Goal: Transaction & Acquisition: Purchase product/service

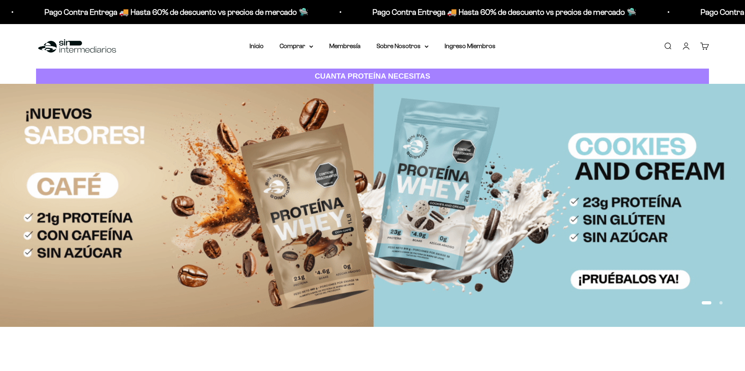
click at [685, 46] on link "Iniciar sesión" at bounding box center [686, 46] width 9 height 9
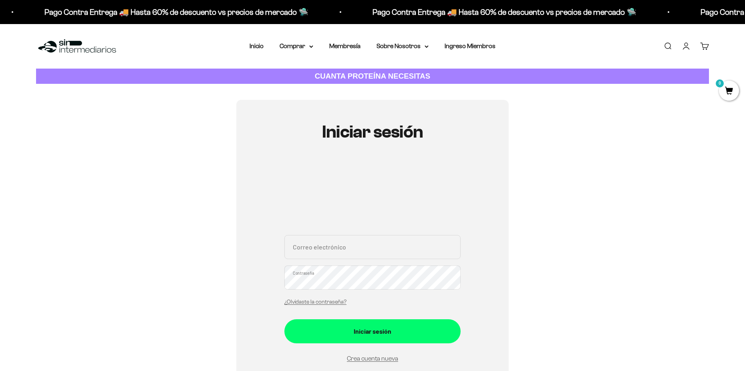
click at [366, 263] on div "Correo electrónico Contraseña ¿Olvidaste la contraseña?" at bounding box center [373, 272] width 176 height 75
click at [358, 251] on input "Correo electrónico" at bounding box center [373, 247] width 176 height 24
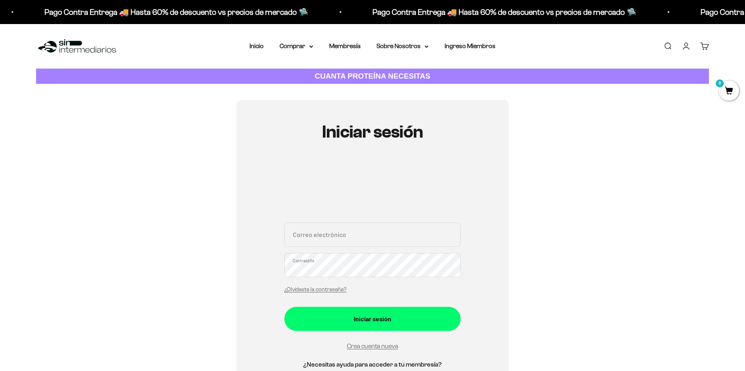
type input "[PERSON_NAME][EMAIL_ADDRESS][DOMAIN_NAME]"
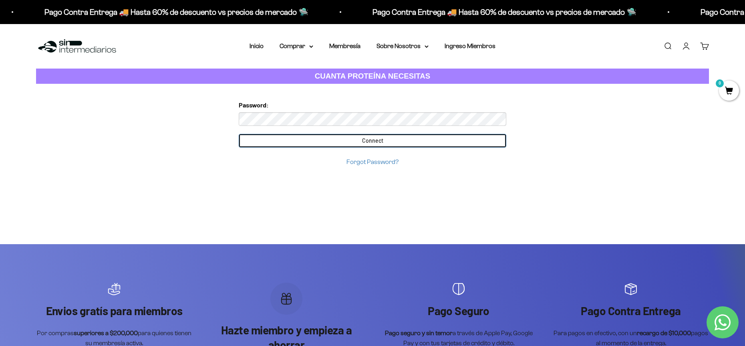
click at [341, 141] on input "Connect" at bounding box center [373, 141] width 268 height 14
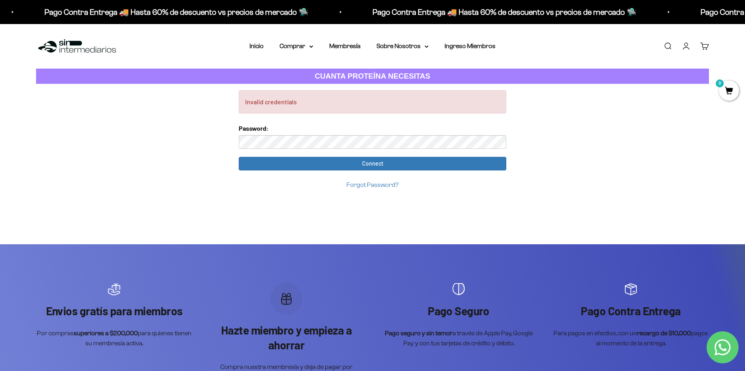
click at [373, 185] on link "Forgot Password?" at bounding box center [373, 184] width 52 height 7
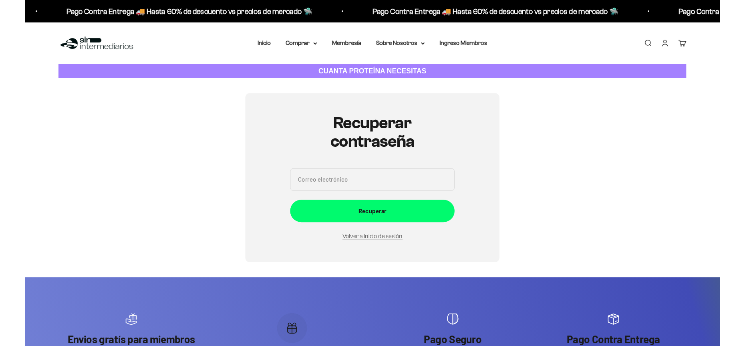
scroll to position [90, 0]
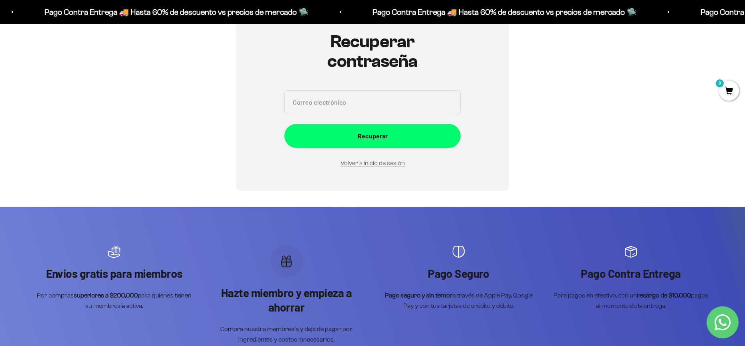
drag, startPoint x: 308, startPoint y: 76, endPoint x: 311, endPoint y: 97, distance: 21.0
click at [308, 80] on div "Recuperar contraseña Correo electrónico Recuperar Volver a inicio de sesión" at bounding box center [373, 100] width 176 height 136
click at [316, 108] on input "Correo electrónico" at bounding box center [373, 102] width 176 height 24
type input "sergio_alejandro_sierra@hotmail.com"
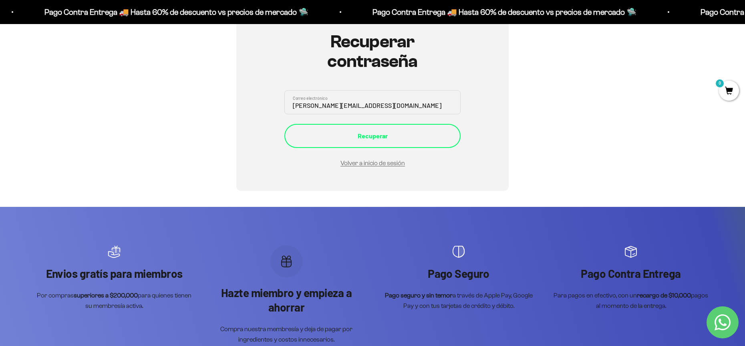
click at [338, 143] on button "Recuperar" at bounding box center [373, 136] width 176 height 24
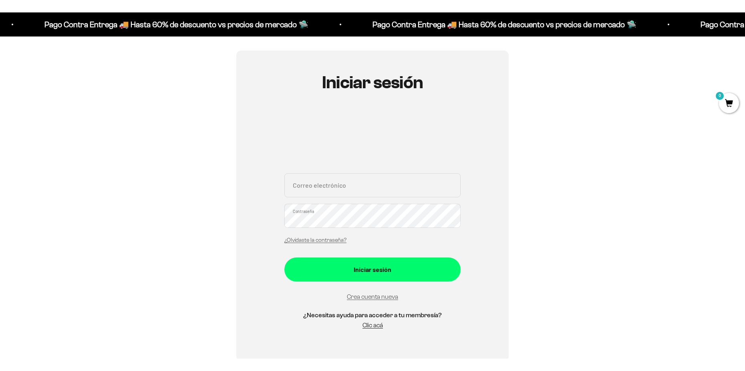
scroll to position [80, 0]
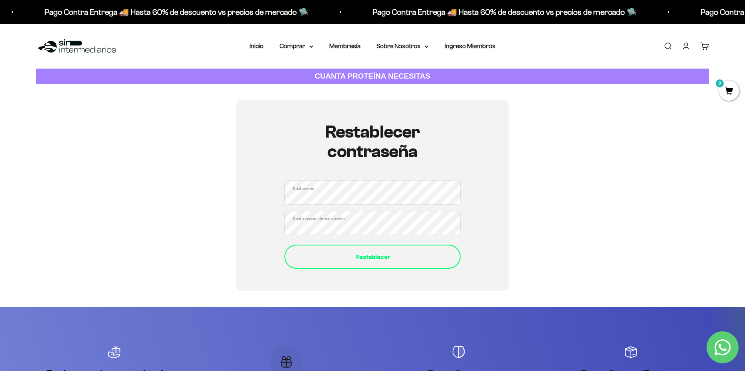
click at [350, 247] on button "Restablecer" at bounding box center [373, 256] width 176 height 24
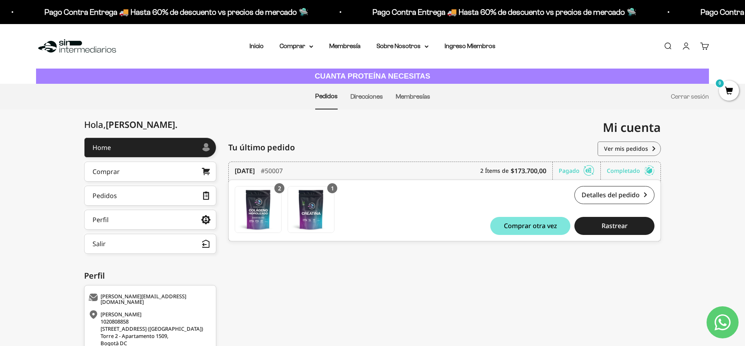
click at [729, 90] on span "0" at bounding box center [729, 91] width 20 height 20
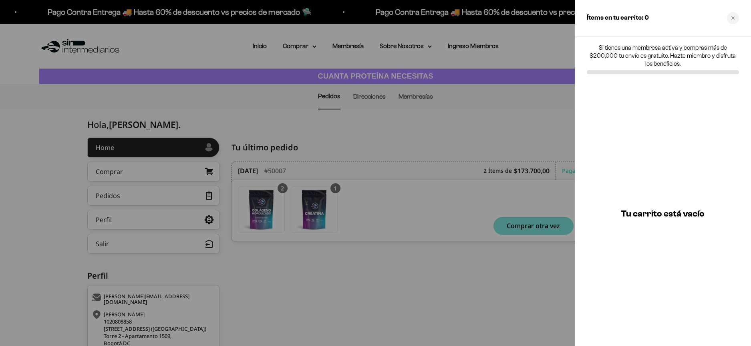
click at [531, 126] on div at bounding box center [375, 173] width 751 height 346
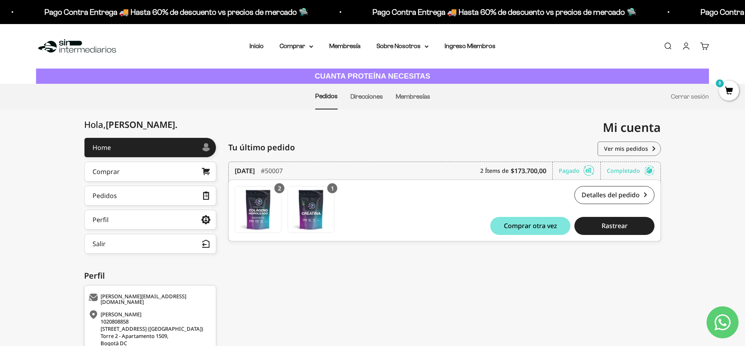
click at [684, 48] on link "Cuenta" at bounding box center [686, 46] width 9 height 9
click at [267, 46] on nav "Inicio Comprar Proteínas Ver Todos Whey Iso Vegan" at bounding box center [373, 46] width 246 height 10
click at [259, 47] on link "Inicio" at bounding box center [257, 45] width 14 height 7
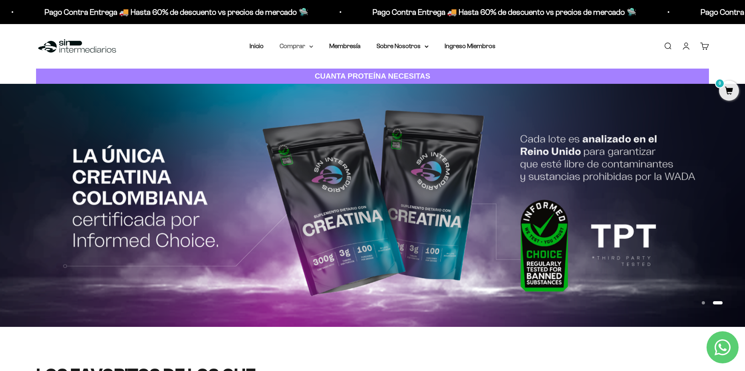
click at [295, 48] on summary "Comprar" at bounding box center [297, 46] width 34 height 10
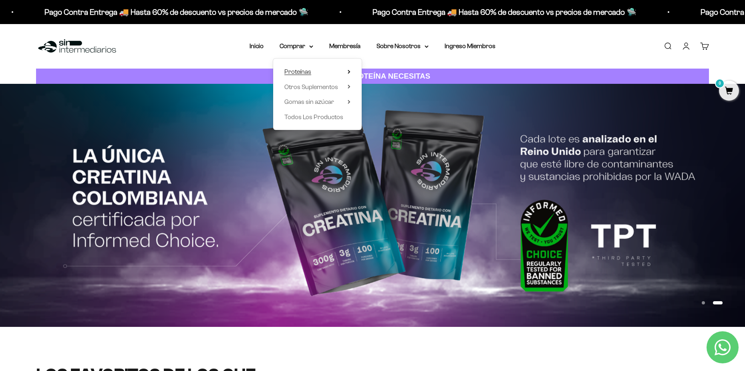
click at [305, 75] on span "Proteínas" at bounding box center [298, 71] width 27 height 7
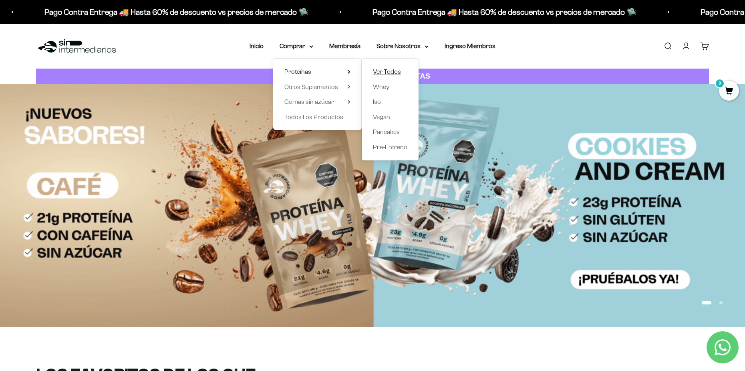
click at [391, 72] on span "Ver Todos" at bounding box center [387, 71] width 28 height 7
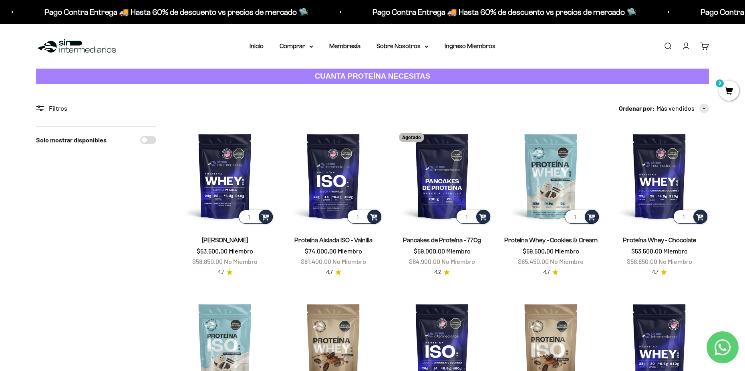
click at [723, 92] on span "0" at bounding box center [729, 91] width 20 height 20
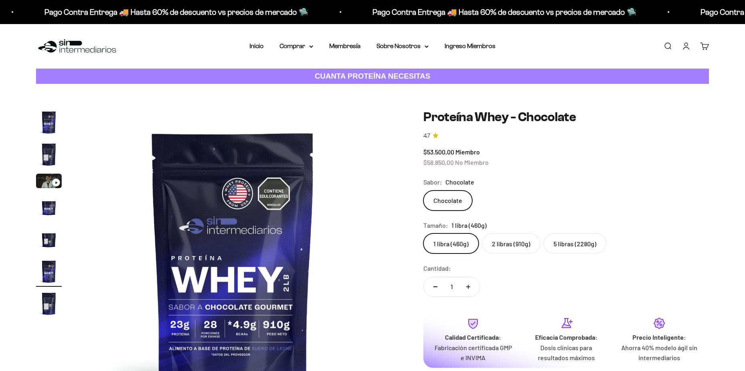
scroll to position [0, 1569]
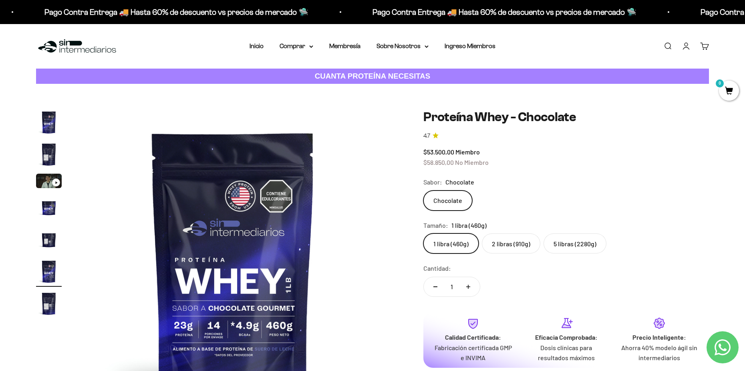
click at [561, 245] on label "5 libras (2280g)" at bounding box center [575, 243] width 63 height 20
click at [424, 233] on input "5 libras (2280g)" at bounding box center [423, 233] width 0 height 0
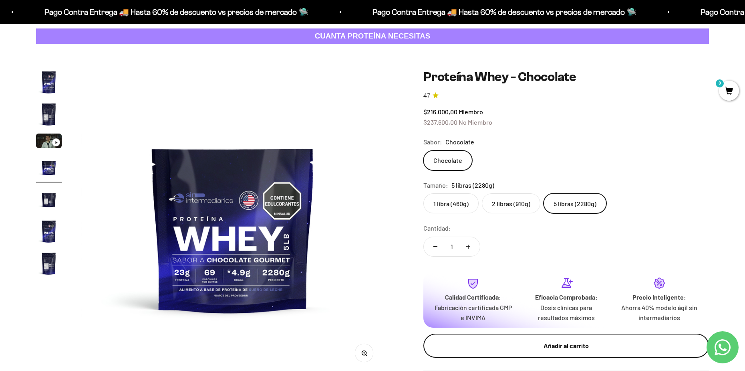
click at [525, 343] on div "Añadir al carrito" at bounding box center [567, 345] width 254 height 10
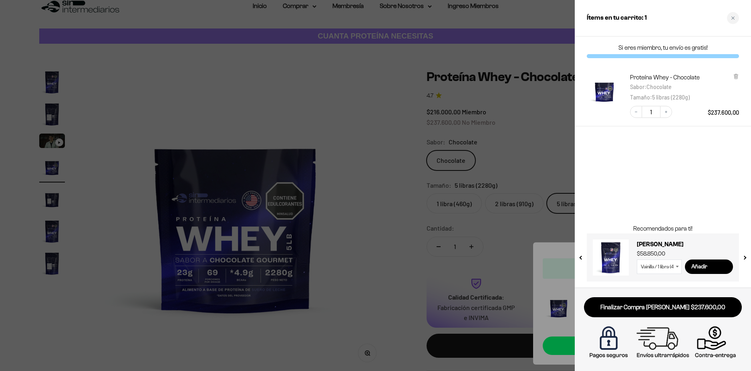
click at [379, 159] on div at bounding box center [375, 185] width 751 height 371
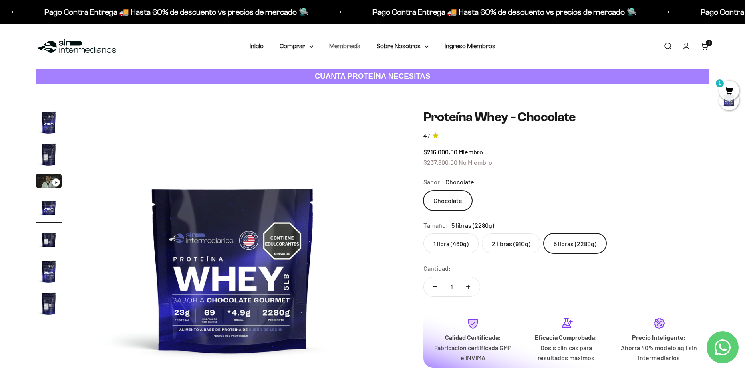
click at [346, 44] on link "Membresía" at bounding box center [344, 45] width 31 height 7
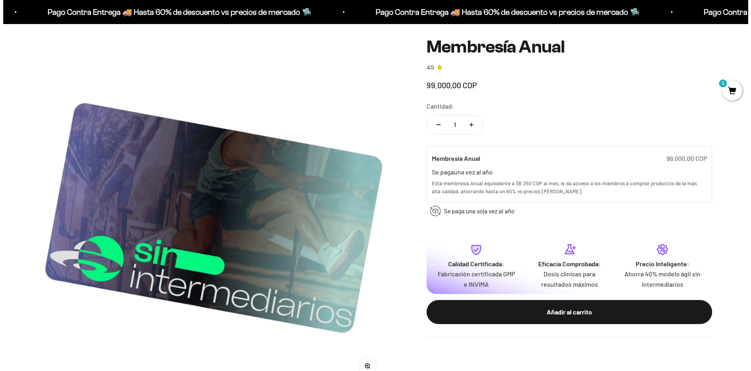
scroll to position [80, 0]
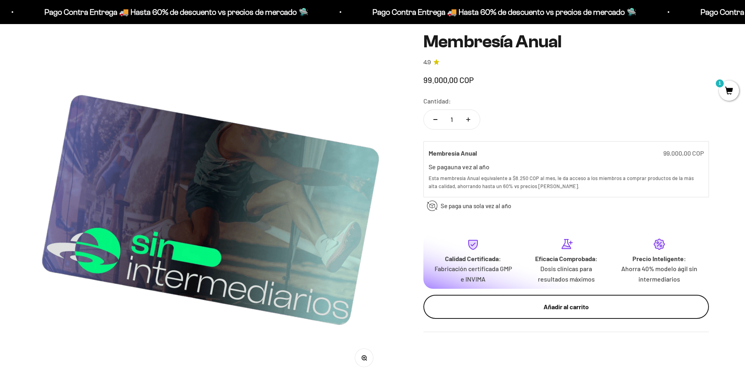
click at [543, 310] on div "Añadir al carrito" at bounding box center [567, 306] width 254 height 10
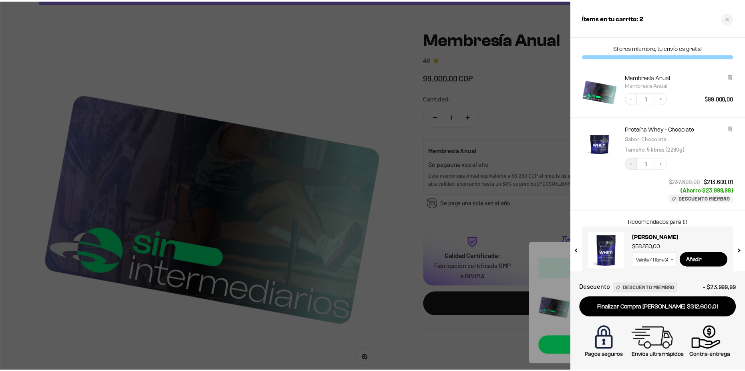
scroll to position [0, 0]
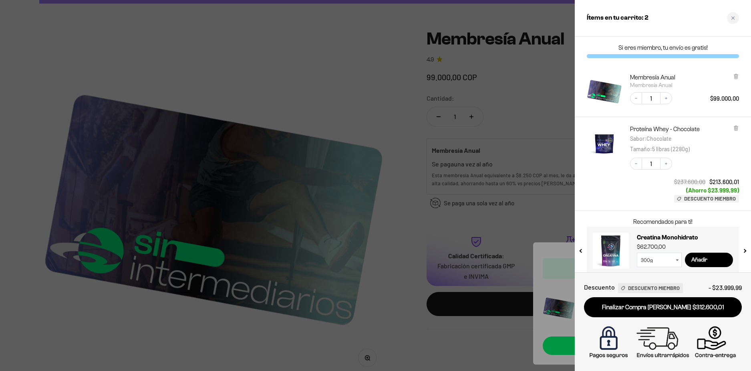
click at [337, 75] on div at bounding box center [375, 185] width 751 height 371
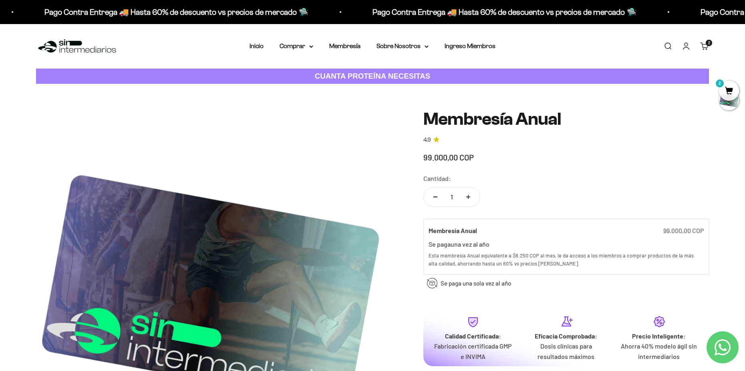
click at [319, 44] on nav "Inicio Comprar Proteínas Ver Todos Whey Iso Vegan" at bounding box center [373, 46] width 246 height 10
click at [305, 48] on summary "Comprar" at bounding box center [297, 46] width 34 height 10
click at [338, 88] on span "Otros Suplementos" at bounding box center [312, 86] width 54 height 7
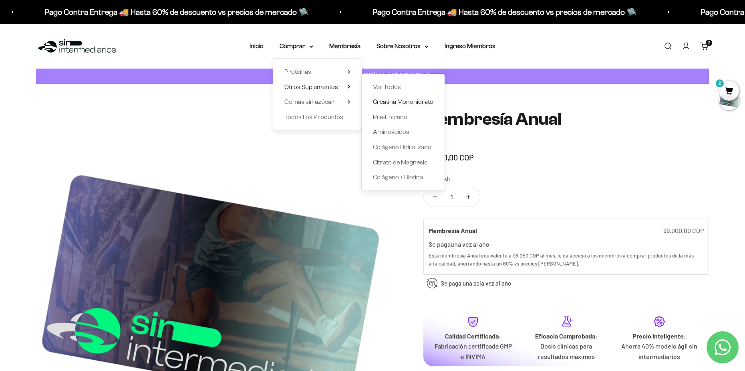
click at [398, 100] on span "Creatina Monohidrato" at bounding box center [403, 101] width 61 height 7
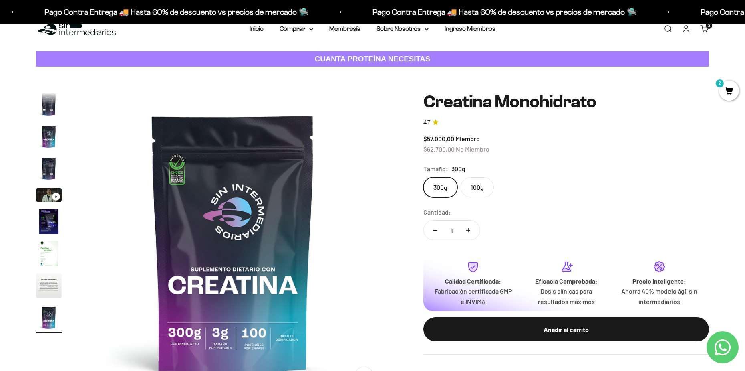
scroll to position [40, 0]
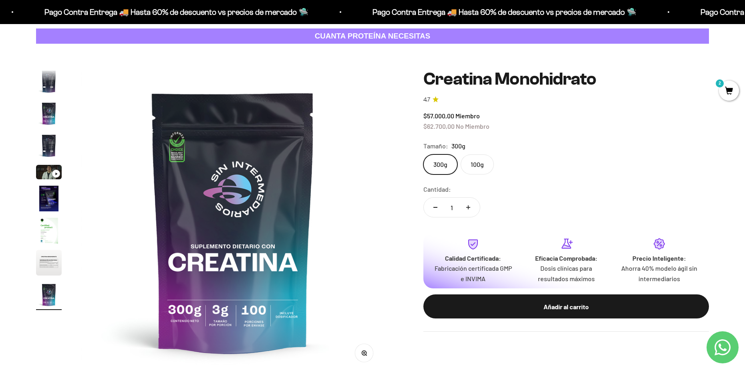
click at [472, 216] on button "Aumentar cantidad" at bounding box center [468, 207] width 23 height 19
type input "2"
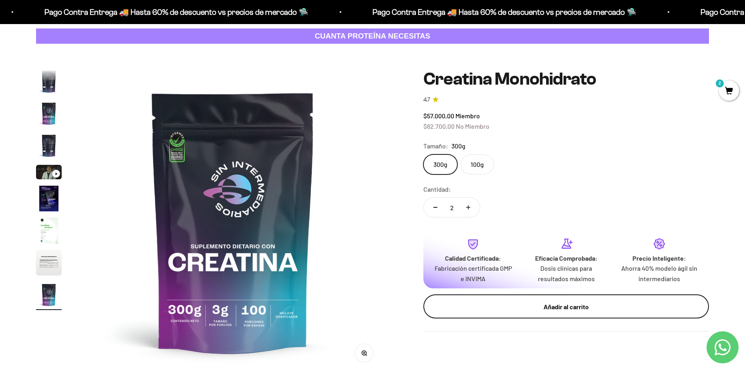
click at [513, 300] on button "Añadir al carrito" at bounding box center [567, 306] width 286 height 24
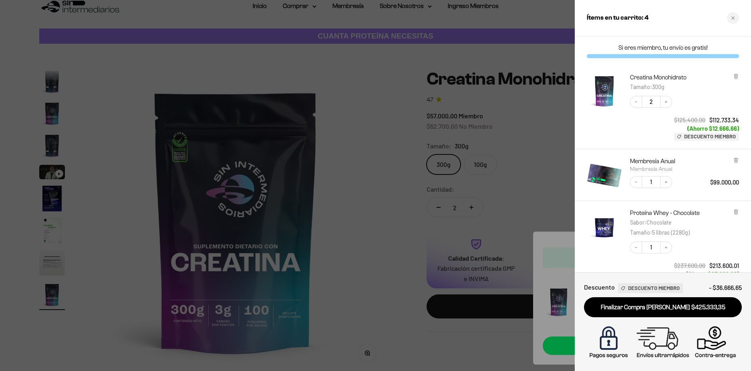
click at [351, 154] on div at bounding box center [375, 185] width 751 height 371
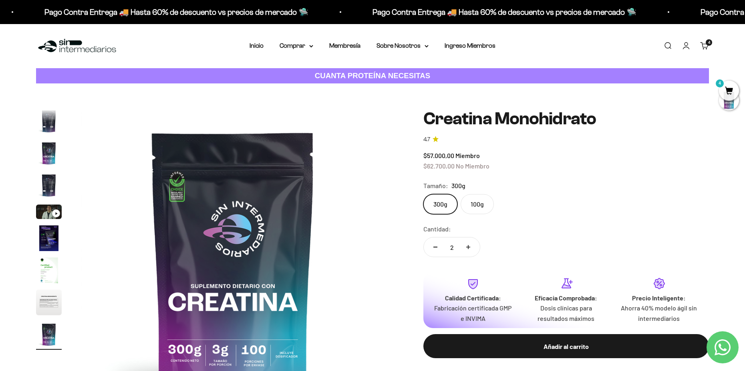
scroll to position [0, 0]
click at [299, 52] on div "Menú Buscar Inicio Comprar Proteínas Ver Todos Whey Iso Vegan Pancakes Pre-Entr…" at bounding box center [372, 46] width 745 height 44
click at [299, 46] on summary "Comprar" at bounding box center [297, 46] width 34 height 10
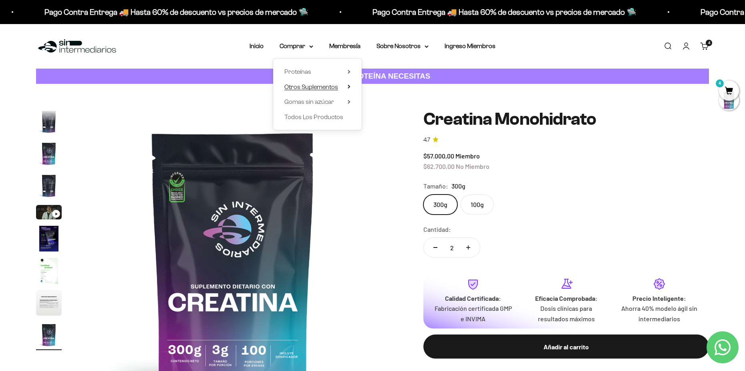
click at [328, 87] on span "Otros Suplementos" at bounding box center [312, 86] width 54 height 7
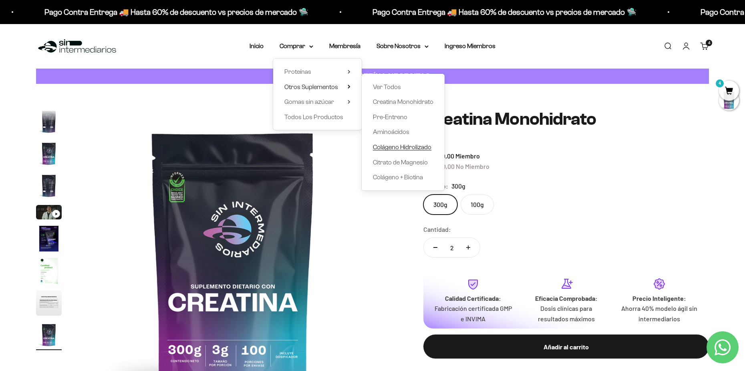
click at [407, 148] on span "Colágeno Hidrolizado" at bounding box center [402, 146] width 59 height 7
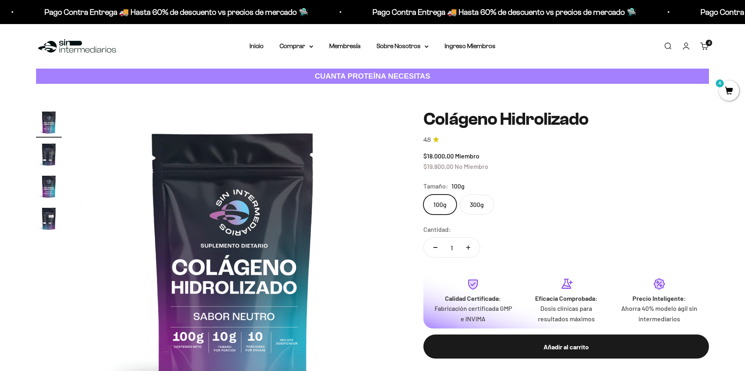
click at [466, 208] on label "300g" at bounding box center [477, 204] width 34 height 20
click at [424, 194] on input "300g" at bounding box center [423, 194] width 0 height 0
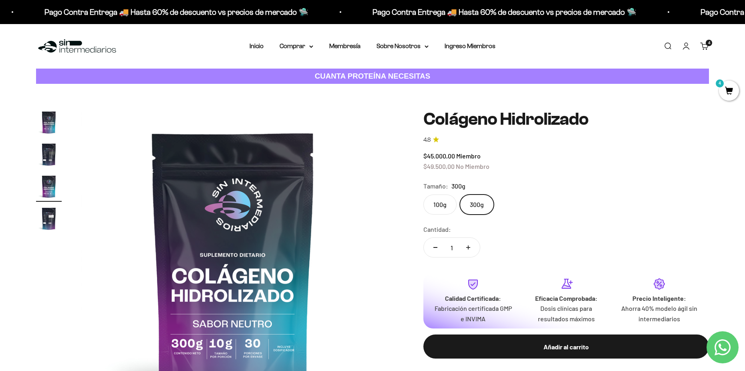
click at [473, 251] on button "Aumentar cantidad" at bounding box center [468, 247] width 23 height 19
type input "2"
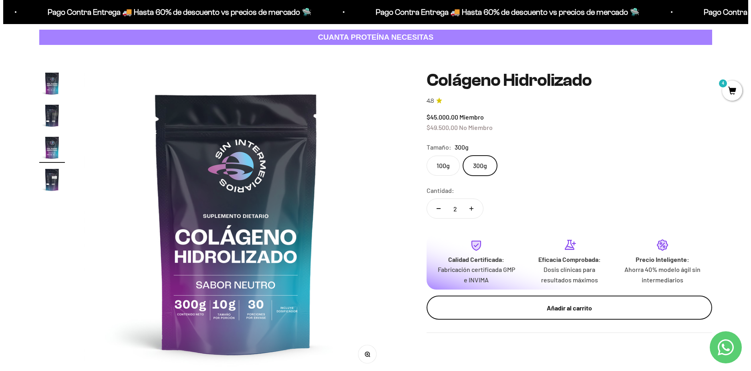
scroll to position [40, 0]
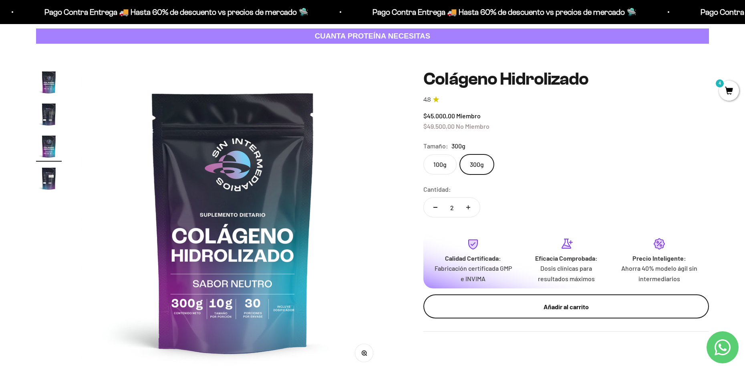
click at [511, 305] on div "Añadir al carrito" at bounding box center [567, 306] width 254 height 10
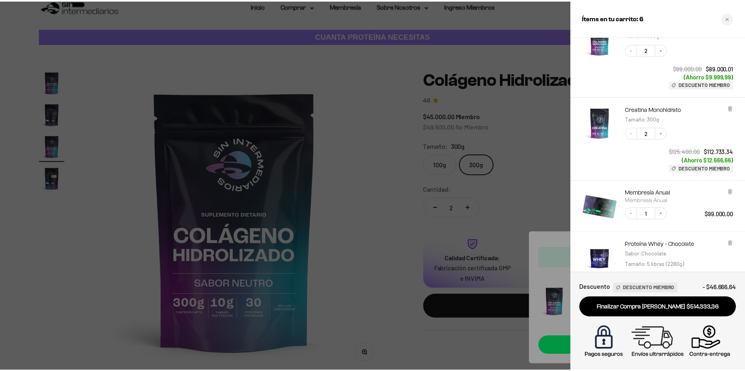
scroll to position [176, 0]
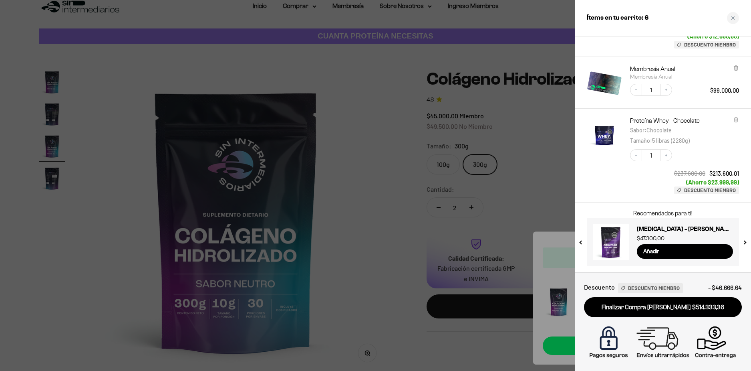
click at [367, 181] on div at bounding box center [375, 185] width 751 height 371
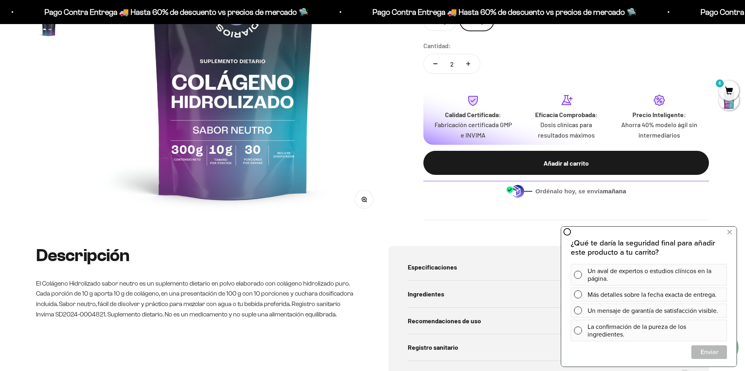
scroll to position [200, 0]
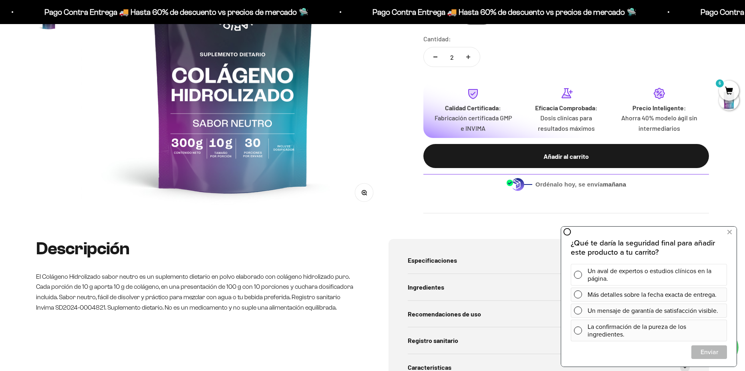
click at [676, 277] on div "Un aval de expertos o estudios clínicos en la página." at bounding box center [656, 275] width 136 height 22
click at [701, 349] on span "Cerrar" at bounding box center [709, 352] width 35 height 14
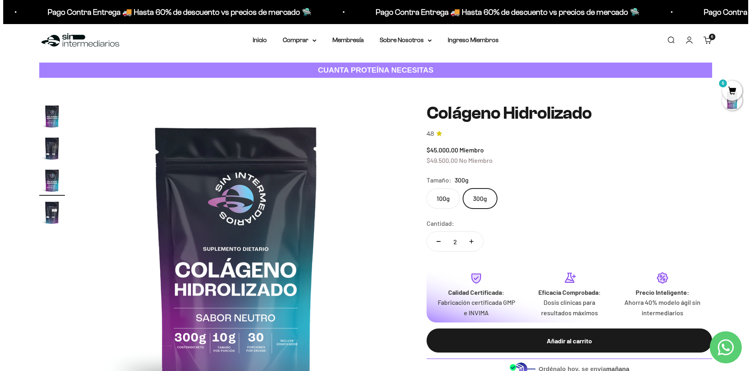
scroll to position [0, 0]
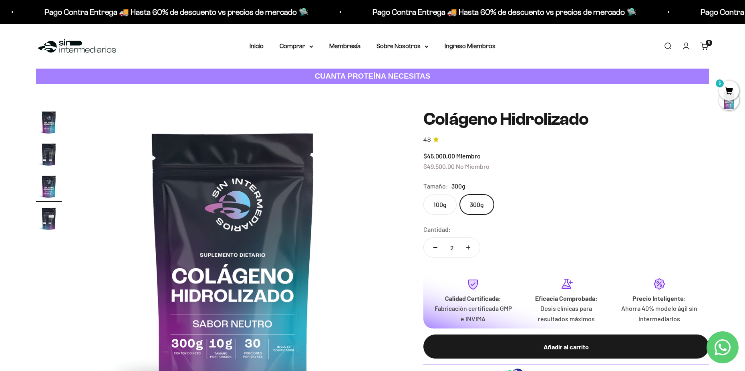
click at [729, 87] on span "6" at bounding box center [729, 91] width 20 height 20
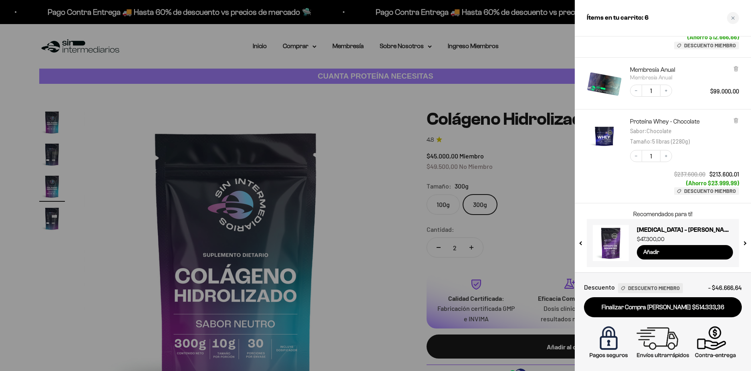
scroll to position [176, 0]
click at [646, 118] on link "Proteína Whey - Chocolate" at bounding box center [665, 121] width 70 height 8
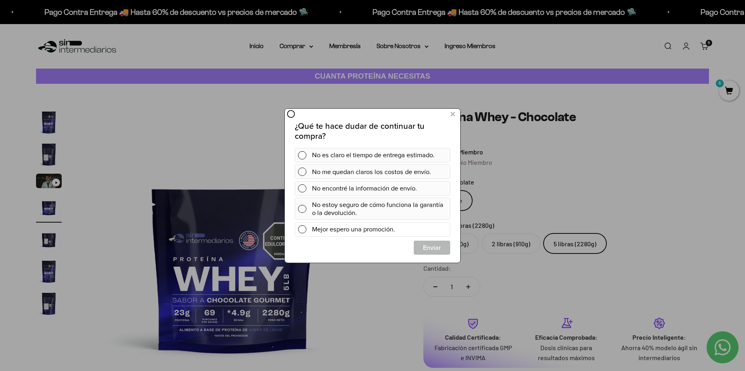
click at [365, 233] on div "Mejor espero una promoción." at bounding box center [379, 229] width 135 height 14
click at [373, 157] on span "No es claro el tiempo de entrega estimado." at bounding box center [376, 154] width 123 height 10
click at [308, 172] on icon at bounding box center [305, 171] width 7 height 7
click at [440, 253] on button "Enviar Enviar Cerrar" at bounding box center [432, 247] width 37 height 14
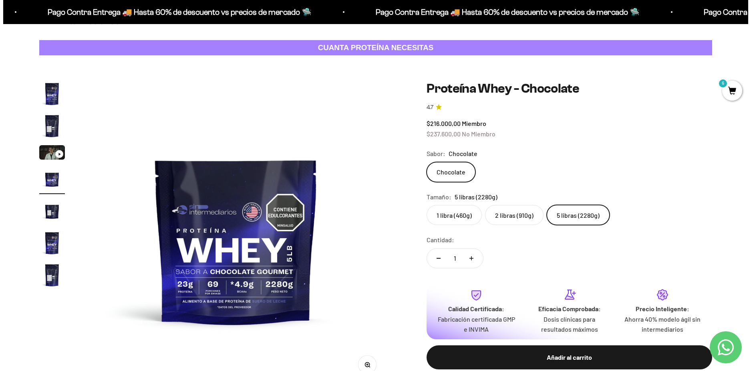
scroll to position [40, 0]
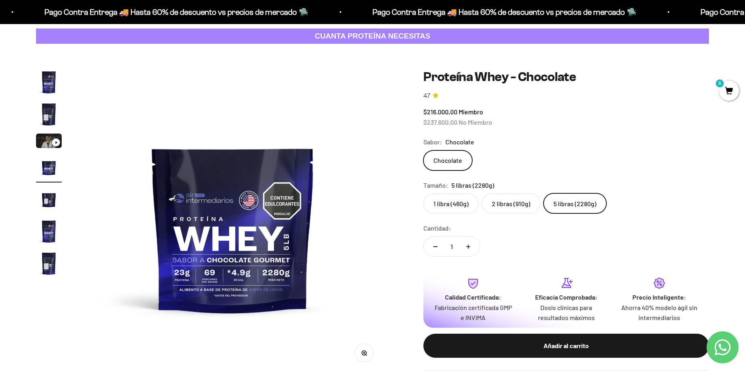
click at [723, 83] on mark "6" at bounding box center [720, 84] width 10 height 10
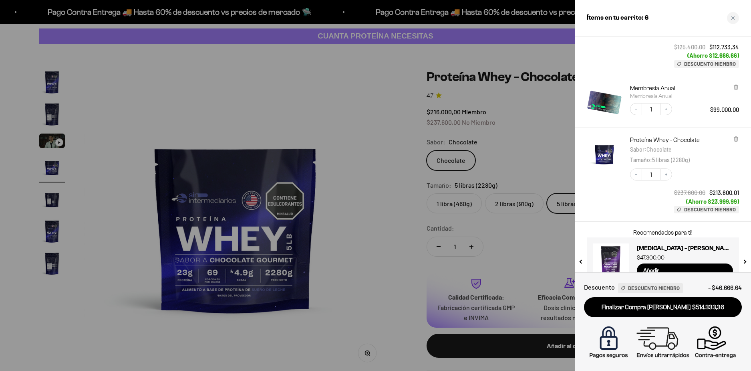
scroll to position [160, 0]
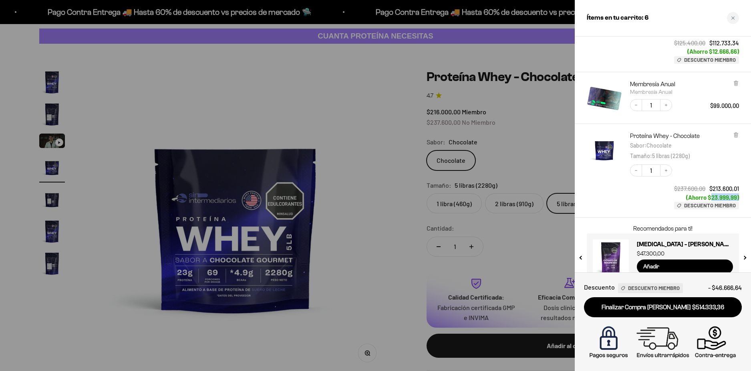
drag, startPoint x: 713, startPoint y: 197, endPoint x: 713, endPoint y: 208, distance: 10.8
click at [741, 200] on div "Proteína Whey - Chocolate Sabor : Chocolate Tamaño : 5 libras (2280g) Decrease …" at bounding box center [663, 171] width 176 height 94
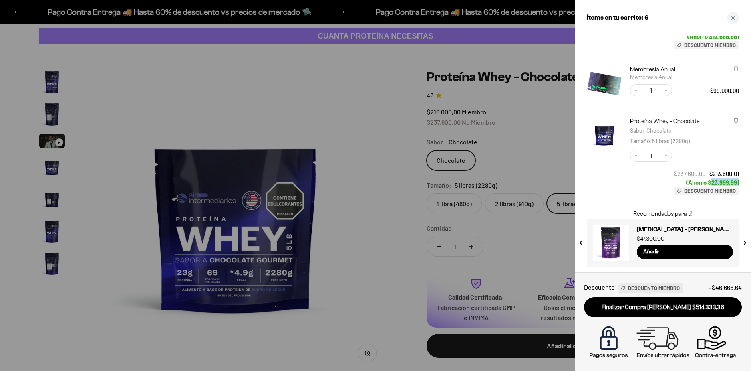
scroll to position [176, 0]
